Goal: Book appointment/travel/reservation

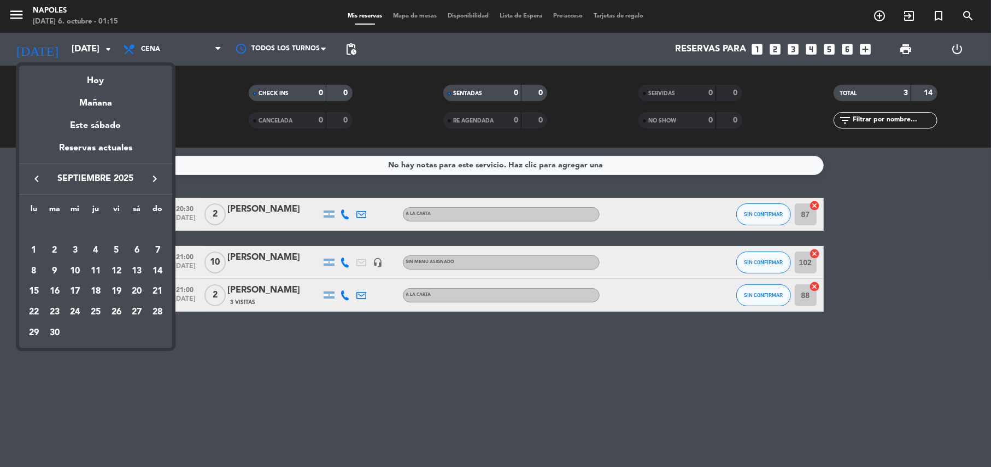
click at [392, 379] on div at bounding box center [495, 233] width 991 height 467
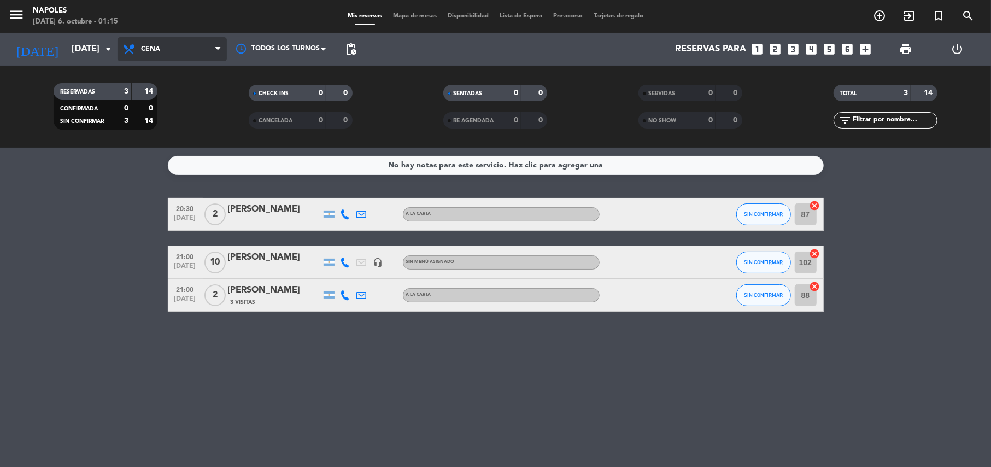
click at [157, 57] on span "Cena" at bounding box center [172, 49] width 109 height 24
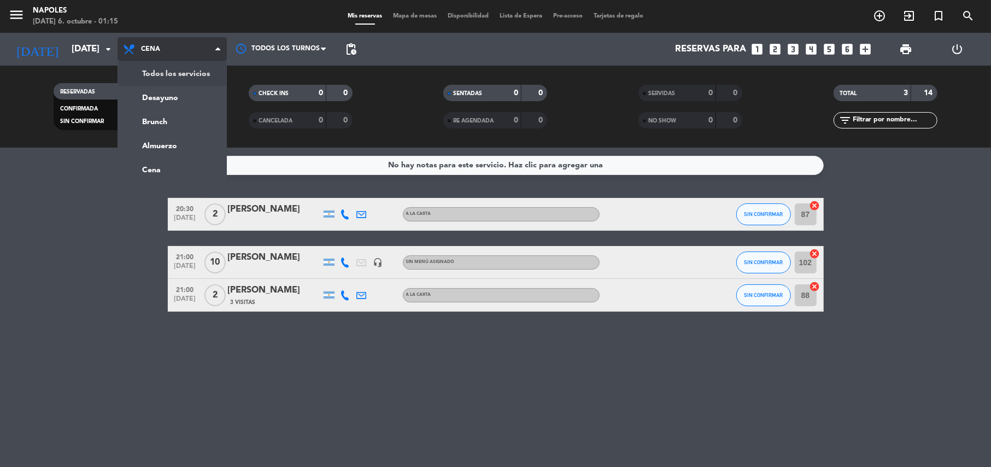
click at [180, 72] on div "menu Napoles [DATE] 6. octubre - 01:15 Mis reservas Mapa de mesas Disponibilida…" at bounding box center [495, 74] width 991 height 148
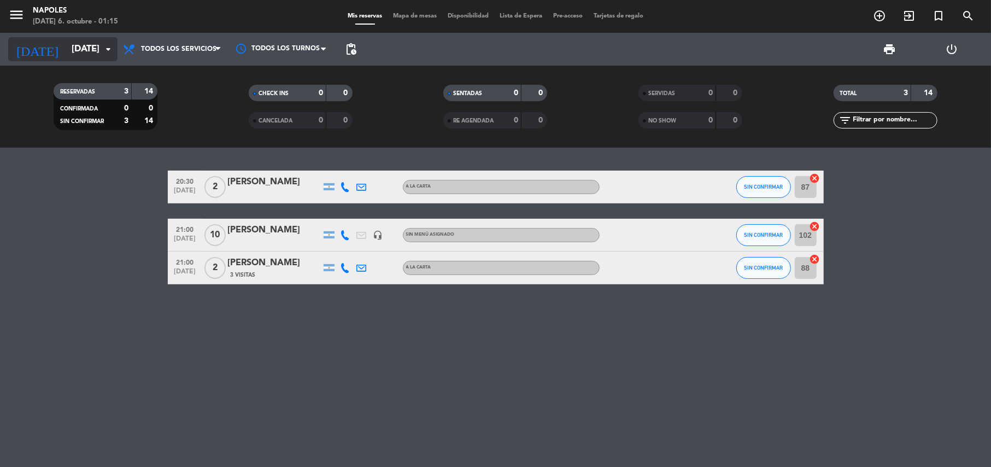
click at [103, 56] on input "[DATE]" at bounding box center [125, 49] width 118 height 21
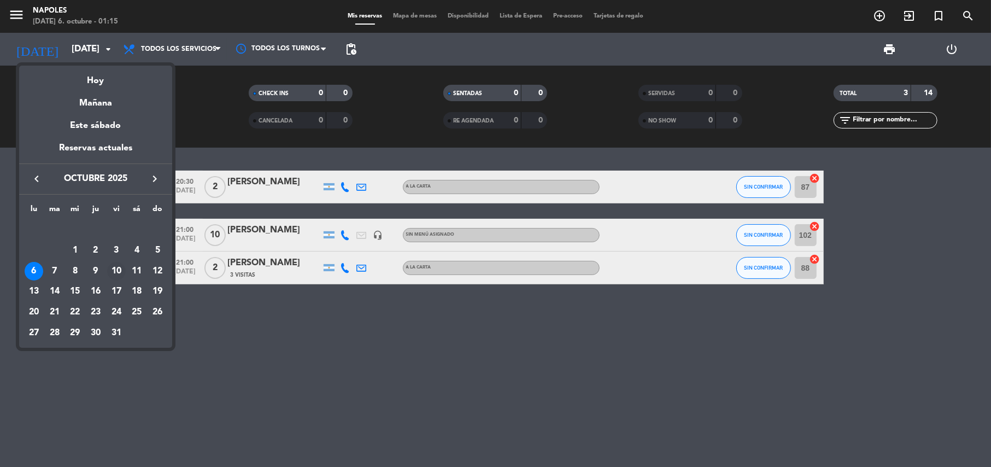
click at [119, 268] on div "10" at bounding box center [116, 271] width 19 height 19
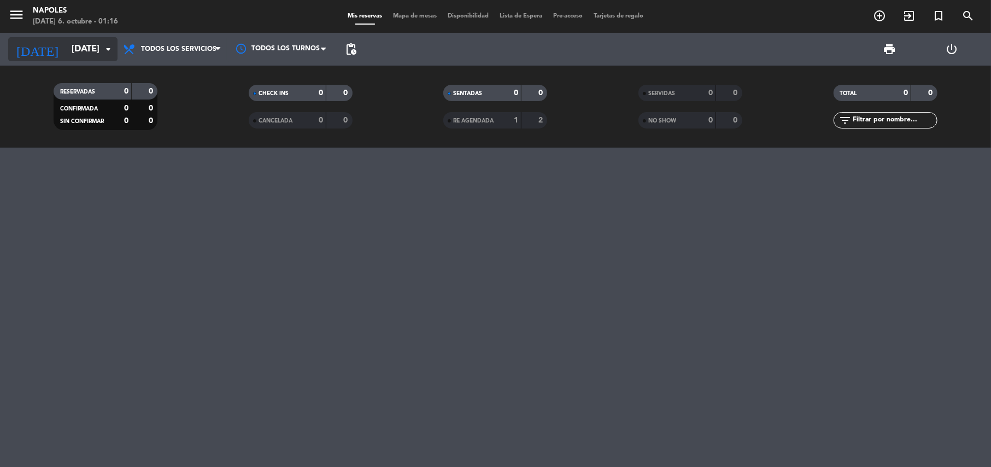
click at [102, 51] on icon "arrow_drop_down" at bounding box center [108, 49] width 13 height 13
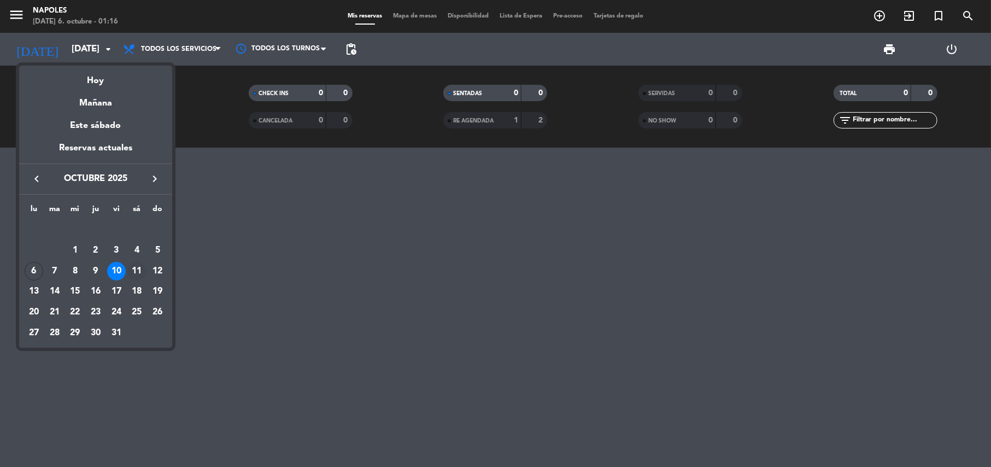
click at [140, 272] on div "11" at bounding box center [136, 271] width 19 height 19
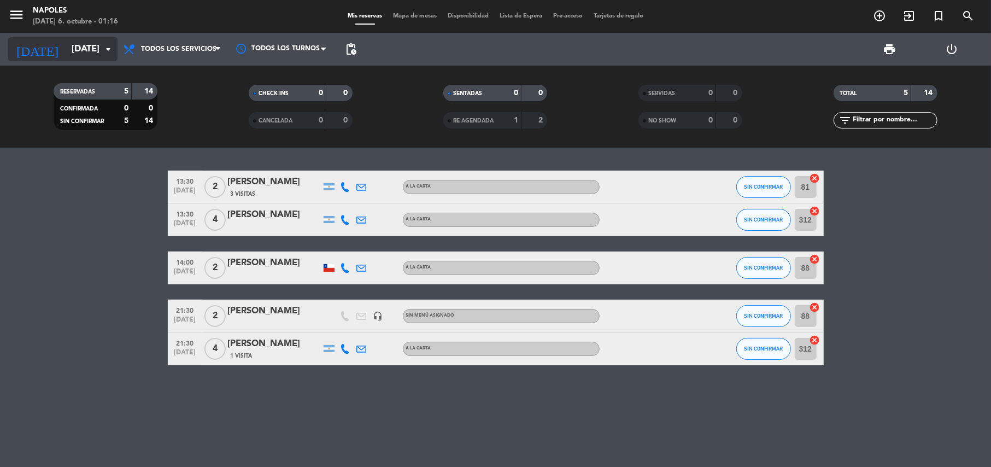
click at [97, 46] on input "[DATE]" at bounding box center [125, 49] width 118 height 21
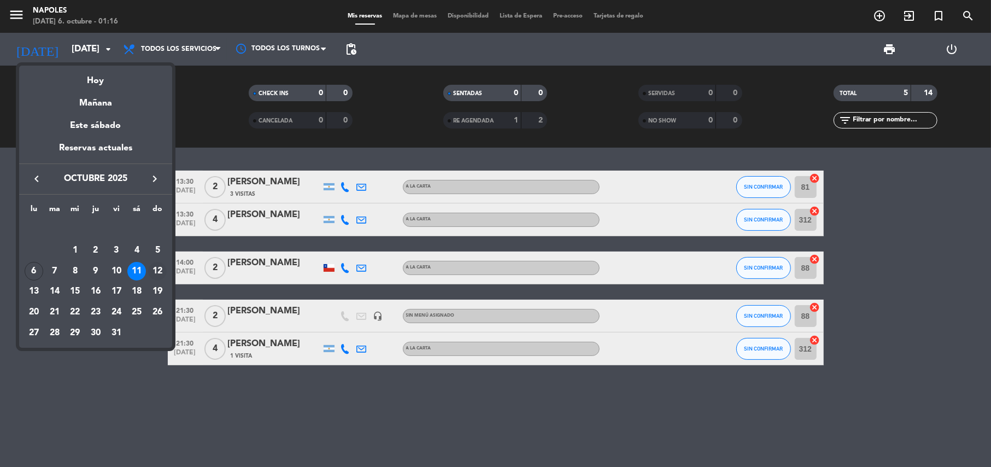
click at [160, 272] on div "12" at bounding box center [157, 271] width 19 height 19
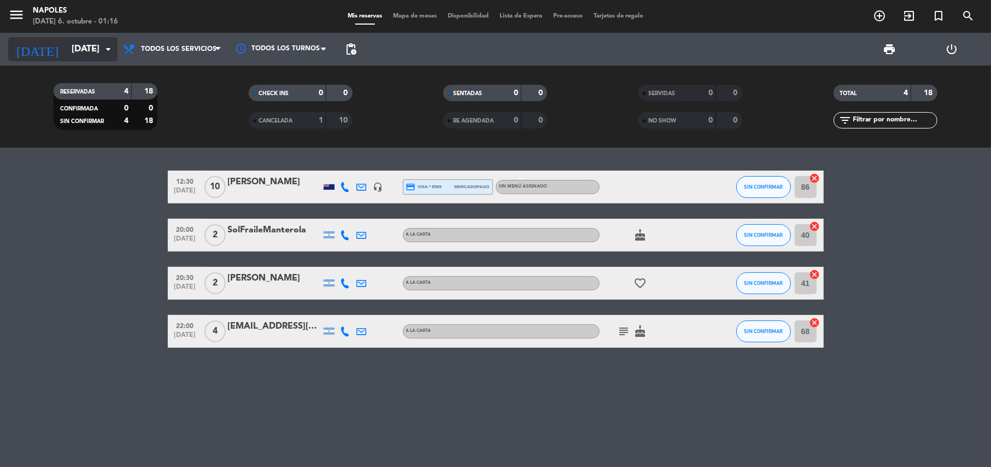
click at [95, 42] on input "[DATE]" at bounding box center [125, 49] width 118 height 21
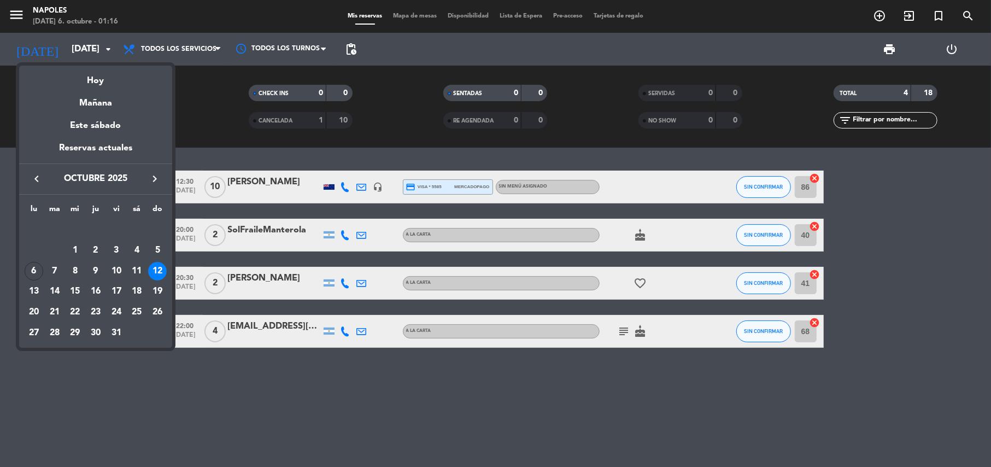
click at [138, 208] on th "sá" at bounding box center [137, 211] width 21 height 17
click at [139, 265] on div "11" at bounding box center [136, 271] width 19 height 19
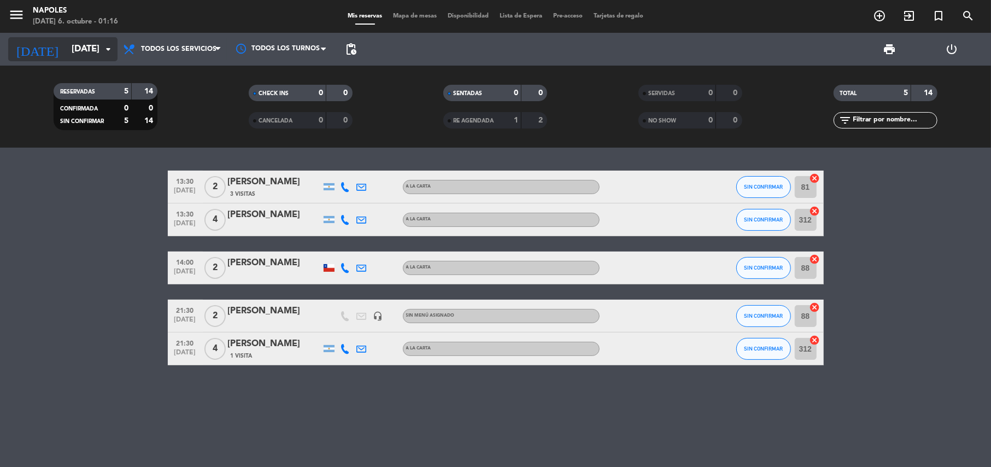
click at [103, 45] on icon "arrow_drop_down" at bounding box center [108, 49] width 13 height 13
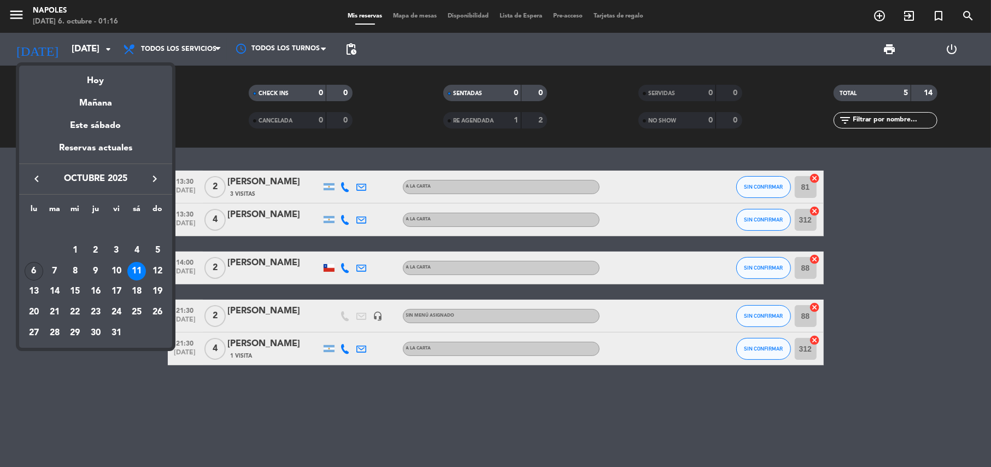
click at [34, 270] on div "6" at bounding box center [34, 271] width 19 height 19
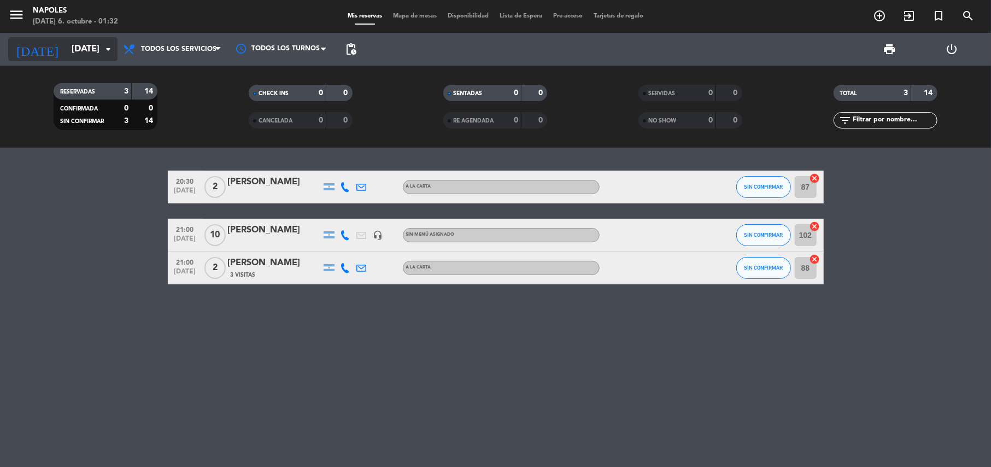
click at [75, 54] on input "[DATE]" at bounding box center [125, 49] width 118 height 21
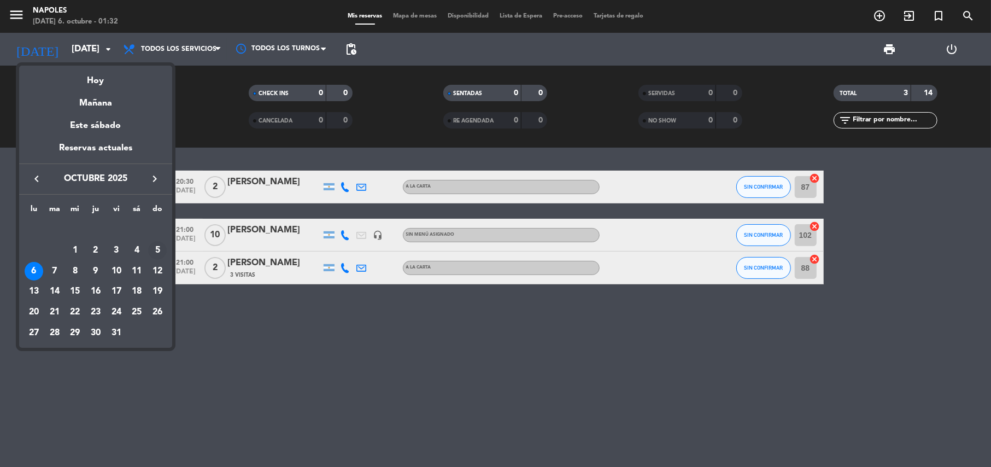
click at [154, 254] on div "5" at bounding box center [157, 250] width 19 height 19
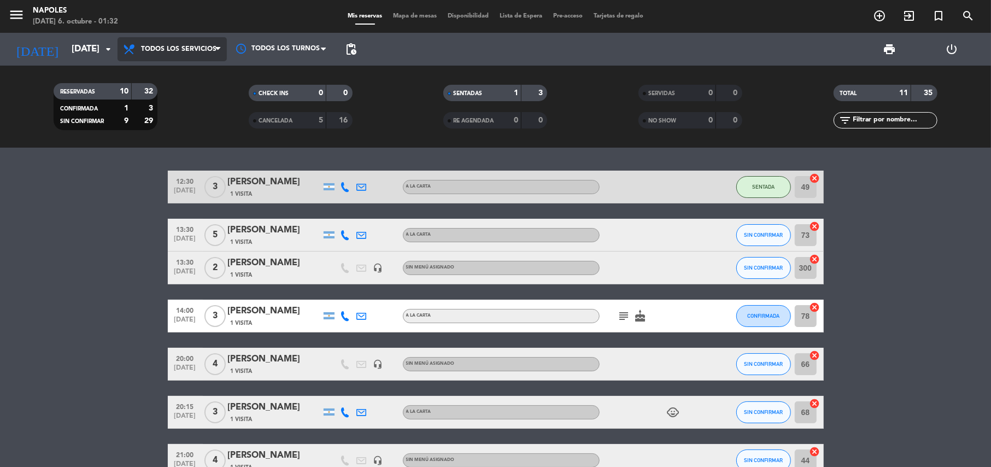
click at [211, 49] on span "Todos los servicios" at bounding box center [178, 49] width 75 height 8
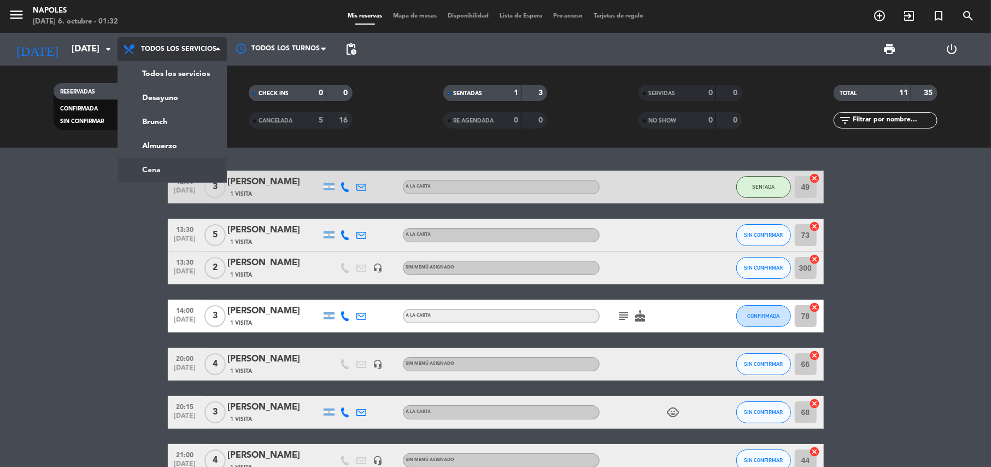
click at [196, 169] on ng-component "menu Napoles [DATE] 6. octubre - 01:32 Mis reservas Mapa de mesas Disponibilida…" at bounding box center [495, 233] width 991 height 467
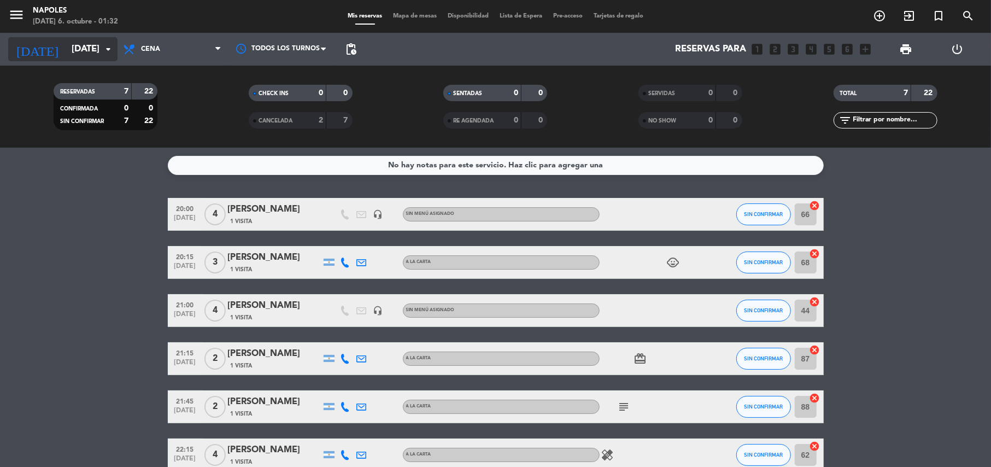
click at [103, 47] on icon "arrow_drop_down" at bounding box center [108, 49] width 13 height 13
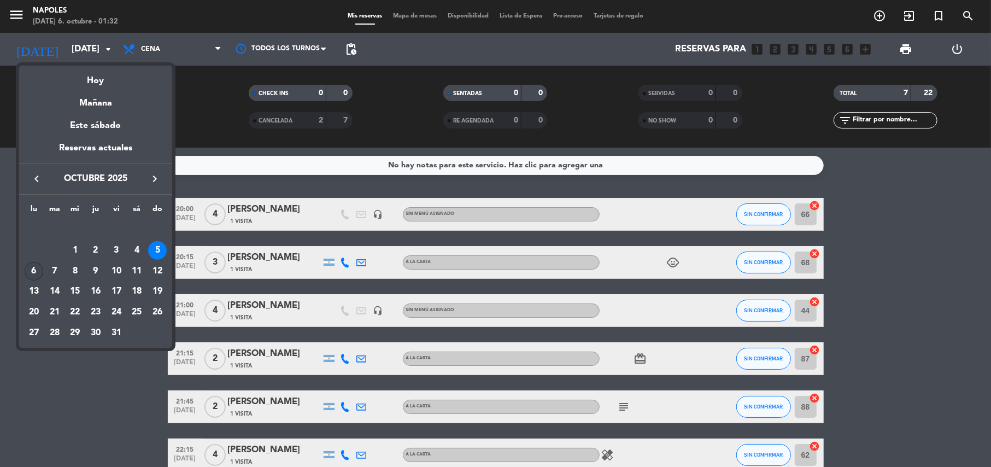
click at [37, 266] on div "6" at bounding box center [34, 271] width 19 height 19
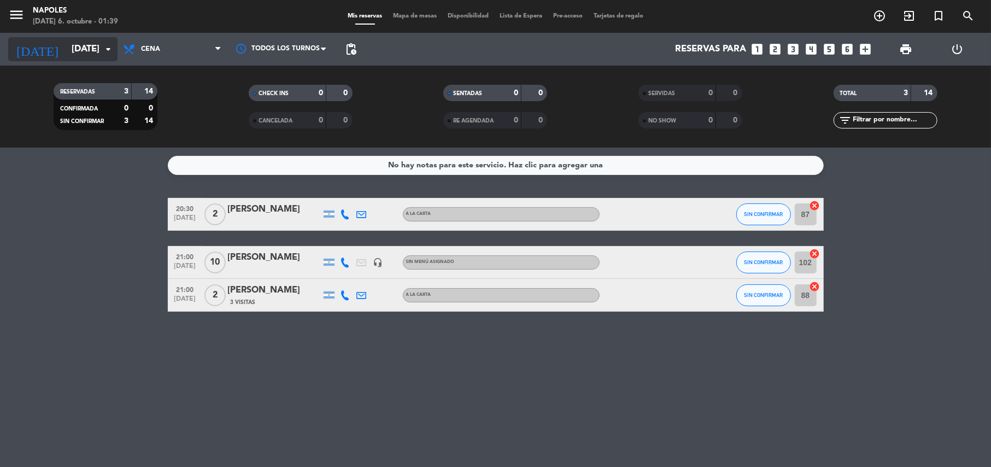
click at [95, 40] on input "[DATE]" at bounding box center [125, 49] width 118 height 21
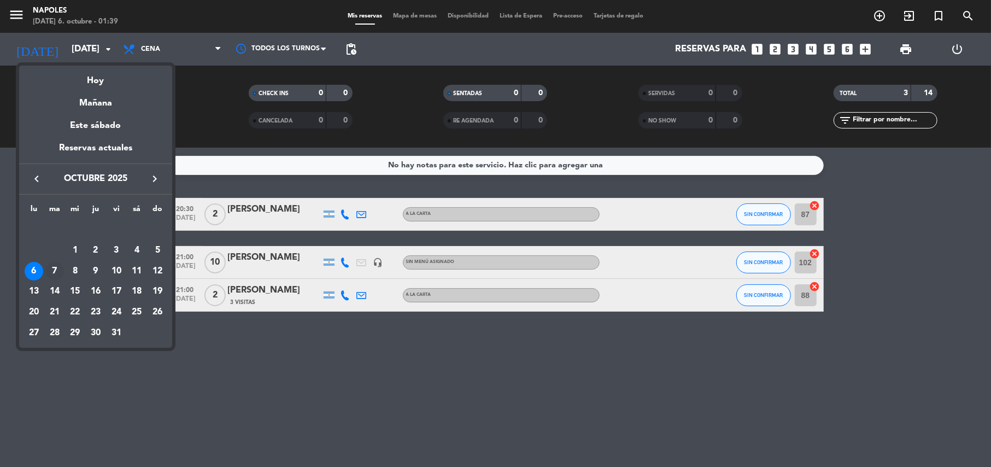
click at [53, 273] on div "7" at bounding box center [54, 271] width 19 height 19
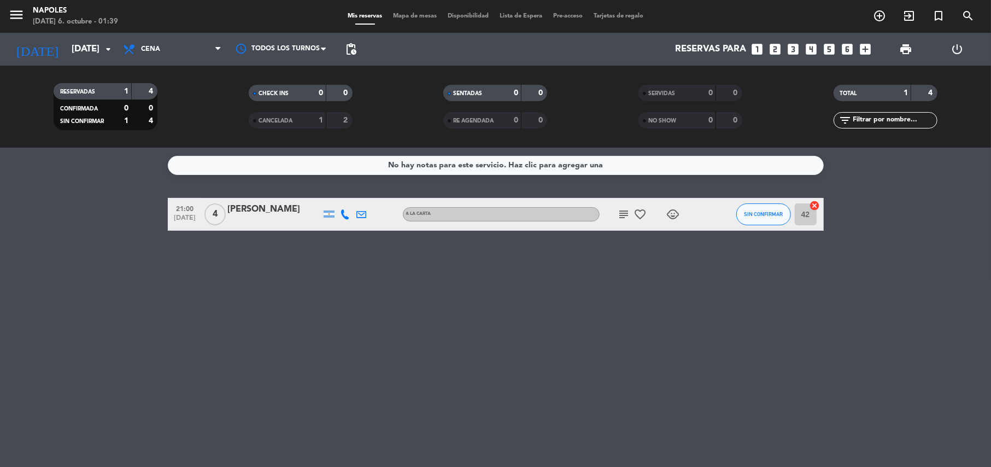
click at [51, 65] on div "[DATE] [DATE] arrow_drop_down" at bounding box center [62, 49] width 109 height 33
click at [66, 50] on input "[DATE]" at bounding box center [125, 49] width 118 height 21
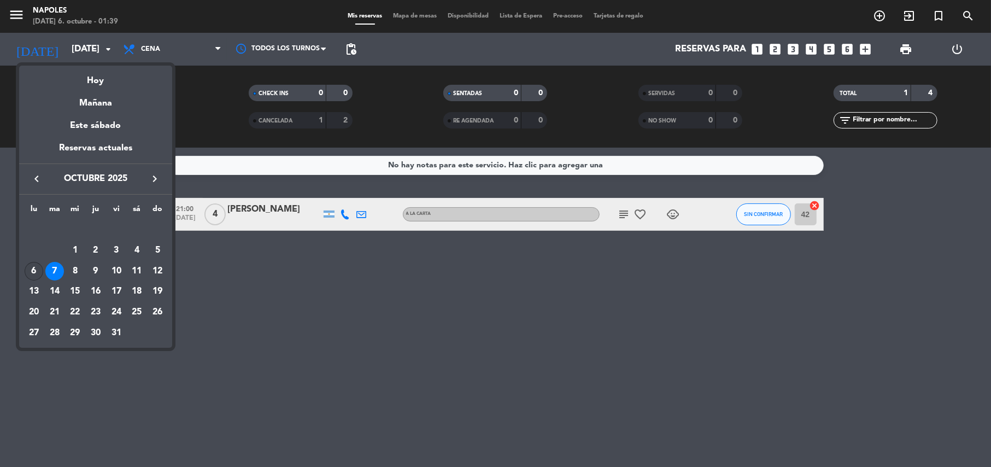
click at [36, 264] on div "6" at bounding box center [34, 271] width 19 height 19
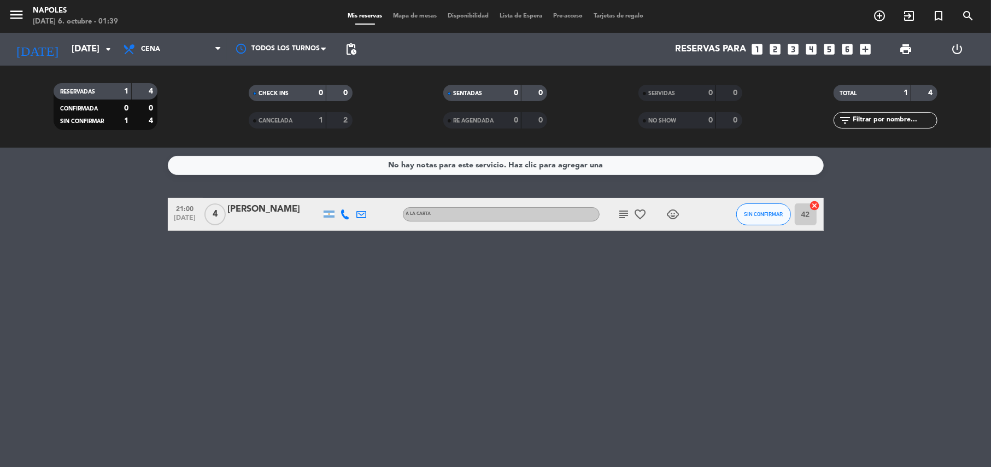
type input "[DATE]"
